Goal: Information Seeking & Learning: Learn about a topic

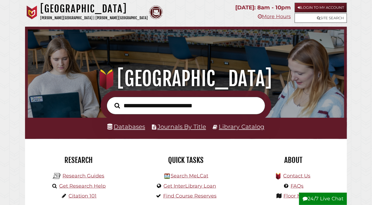
scroll to position [104, 314]
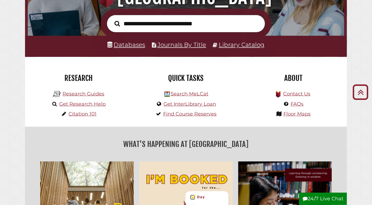
scroll to position [55, 0]
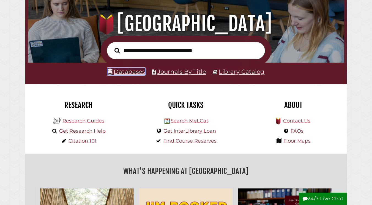
click at [122, 74] on link "Databases" at bounding box center [127, 71] width 38 height 7
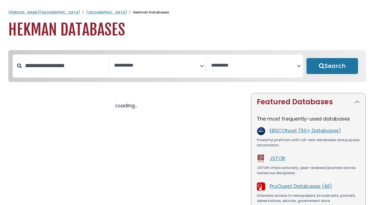
select select "Database Subject Filter"
select select "Database Vendors Filter"
select select "Database Subject Filter"
select select "Database Vendors Filter"
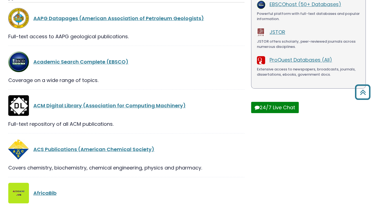
scroll to position [50, 0]
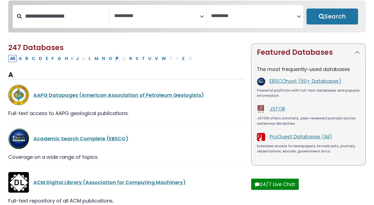
click at [114, 59] on button "P" at bounding box center [117, 58] width 6 height 7
select select "Database Subject Filter"
select select "Database Vendors Filter"
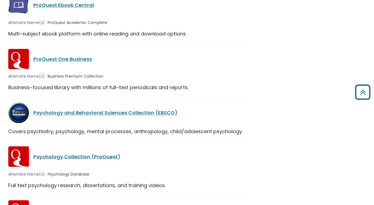
scroll to position [815, 0]
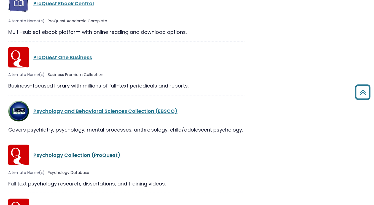
click at [61, 151] on link "Psychology Collection (ProQuest)" at bounding box center [76, 154] width 87 height 7
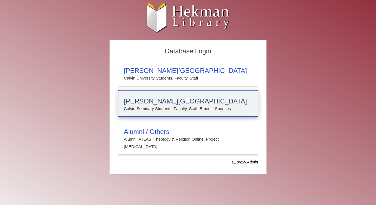
click at [201, 103] on h3 "Calvin Theological Seminary" at bounding box center [188, 101] width 128 height 8
